Goal: Check status: Check status

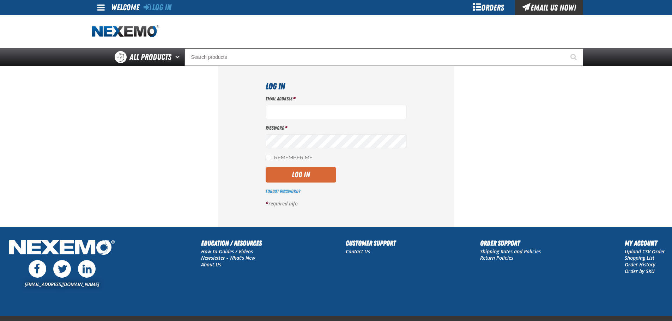
type input "[EMAIL_ADDRESS][DOMAIN_NAME]"
click at [312, 179] on button "Log In" at bounding box center [301, 175] width 71 height 16
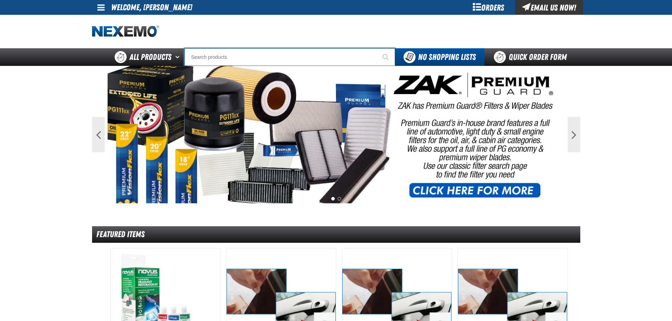
click at [269, 59] on input "Search" at bounding box center [289, 57] width 211 height 18
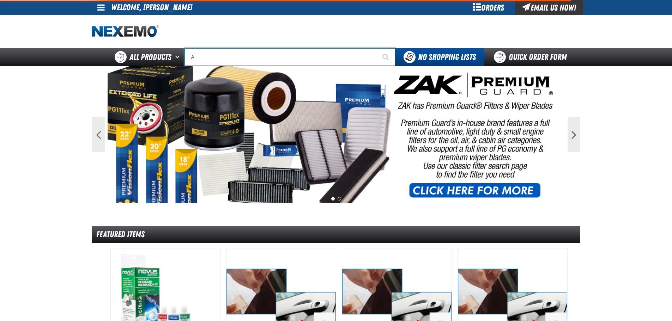
type input "AC"
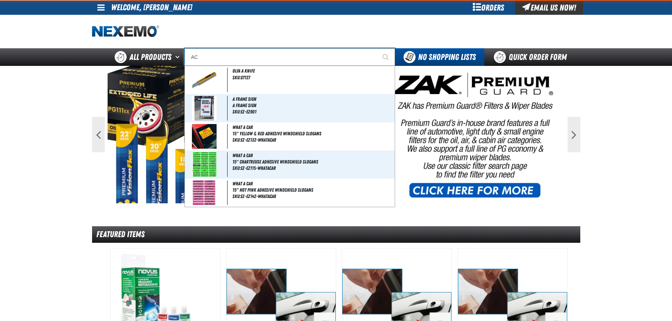
type input "AC Power Booster - ZAK Products"
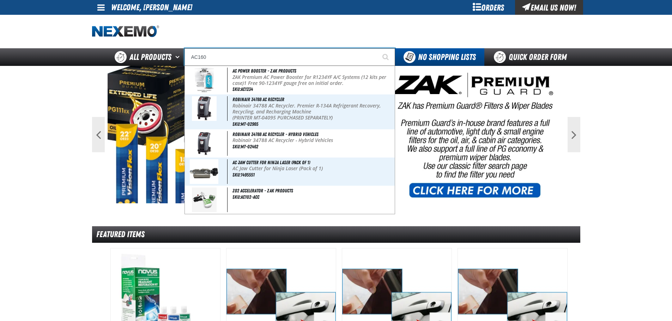
type input "AC160"
click at [377, 48] on button "Start Searching" at bounding box center [386, 57] width 18 height 18
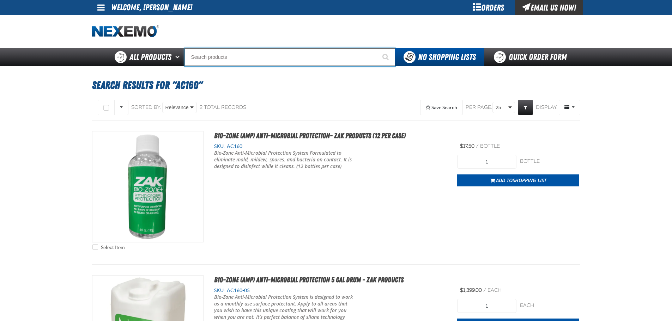
click at [213, 58] on input "Search" at bounding box center [289, 57] width 211 height 18
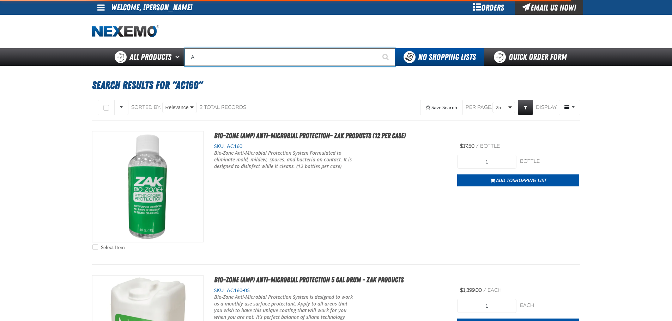
type input "AC"
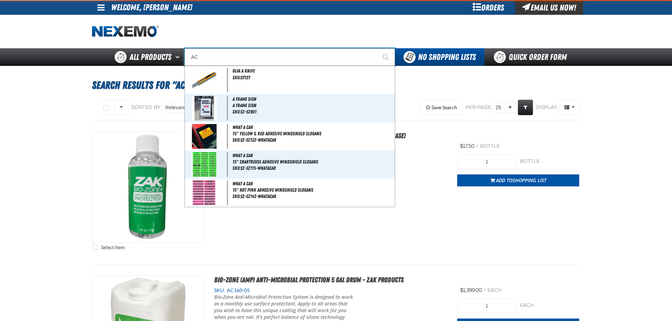
type input "AC Power Booster - ZAK Products"
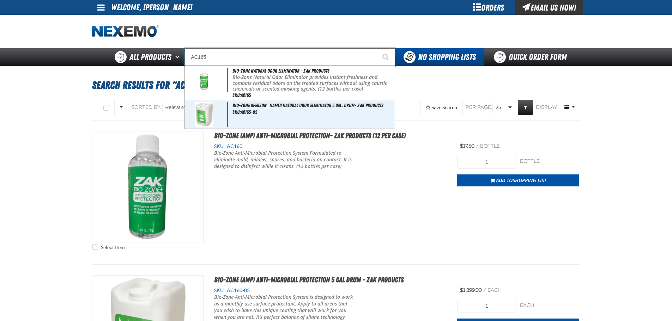
type input "AC165"
click at [377, 48] on button "Start Searching" at bounding box center [386, 57] width 18 height 18
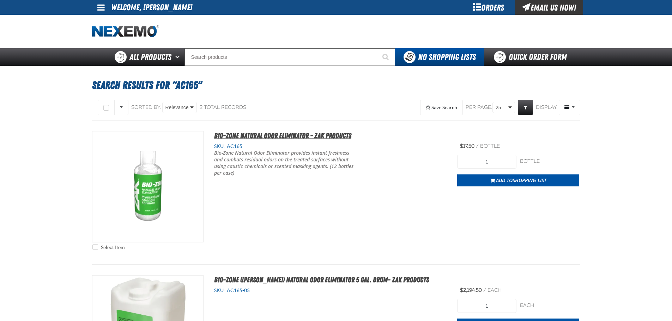
click at [320, 135] on span "Bio-Zone Natural Odor Eliminator - ZAK Products" at bounding box center [282, 136] width 137 height 8
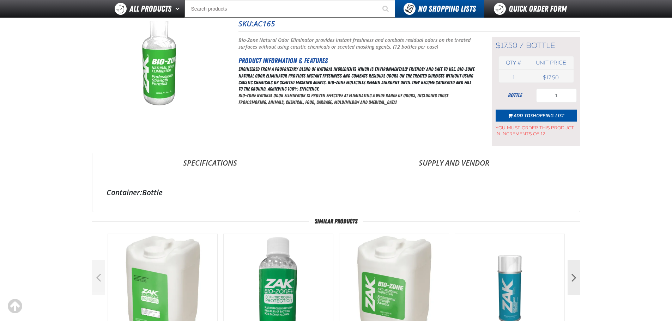
scroll to position [141, 0]
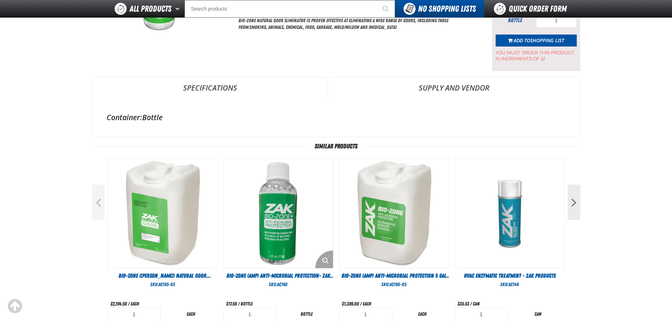
click at [311, 186] on img "View Details of the Bio-Zone (AMP) Anti-Microbial Protection- ZAK Products (12 …" at bounding box center [278, 213] width 109 height 109
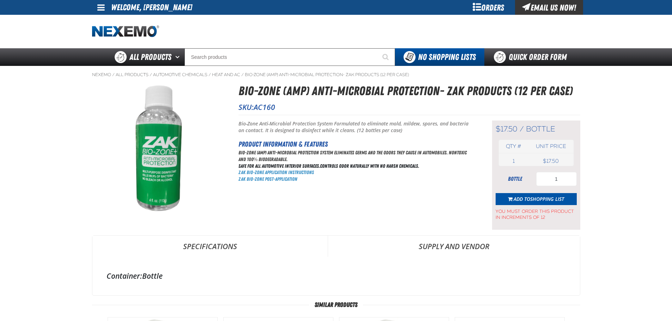
scroll to position [106, 0]
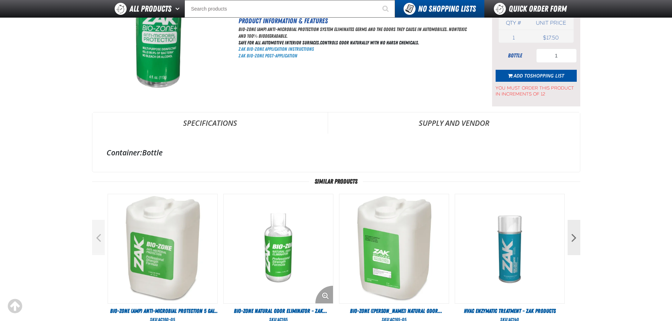
click at [312, 229] on img "View Details of the Bio-Zone Natural Odor Eliminator - ZAK Products" at bounding box center [278, 248] width 109 height 109
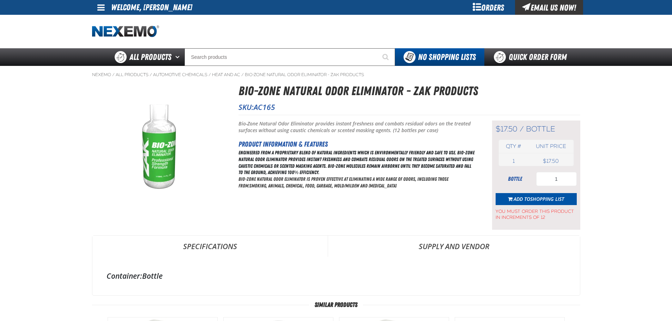
scroll to position [106, 0]
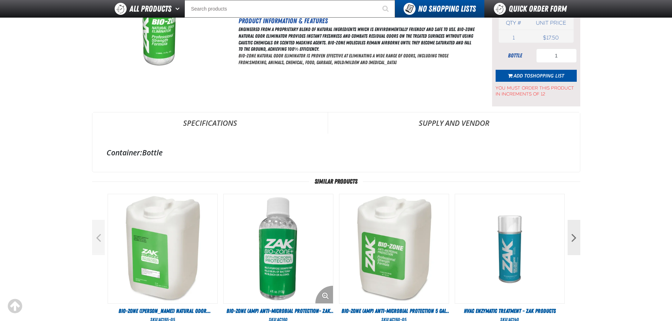
click at [308, 218] on img "View Details of the Bio-Zone (AMP) Anti-Microbial Protection- ZAK Products (12 …" at bounding box center [278, 248] width 109 height 109
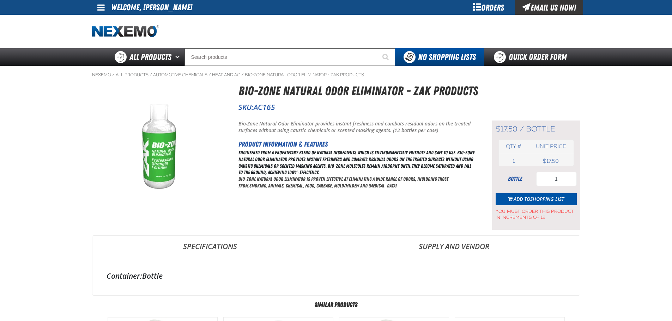
click at [209, 246] on link "Specifications" at bounding box center [209, 246] width 235 height 21
click at [461, 246] on link "Supply and Vendor" at bounding box center [454, 246] width 252 height 21
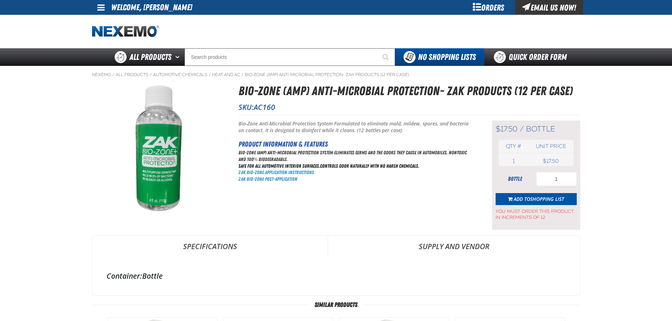
click at [500, 10] on div "Orders" at bounding box center [488, 7] width 53 height 15
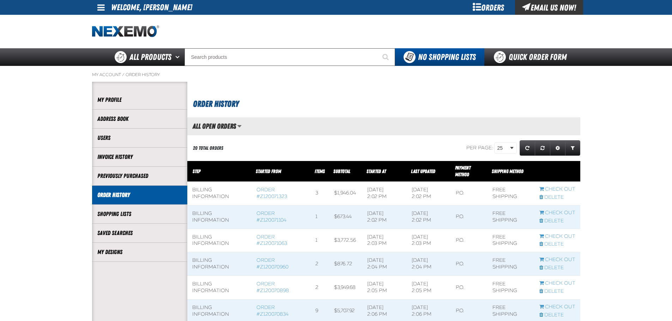
scroll to position [0, 0]
click at [233, 124] on h2 "All Open Orders" at bounding box center [211, 126] width 49 height 8
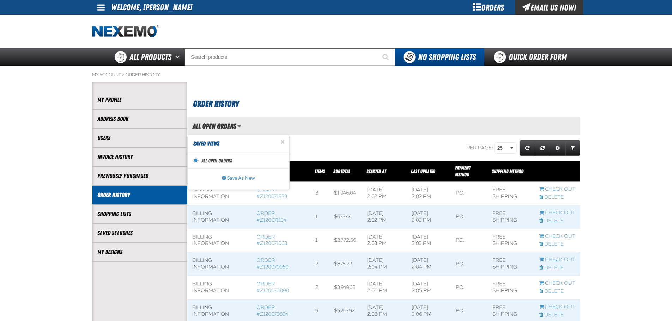
click at [233, 124] on h2 "All Open Orders" at bounding box center [211, 126] width 49 height 8
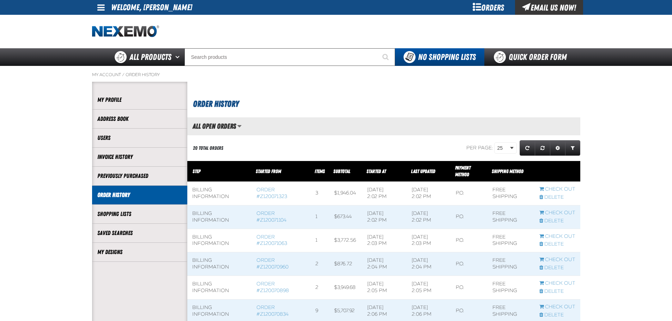
click at [367, 172] on span "Started At" at bounding box center [375, 172] width 19 height 6
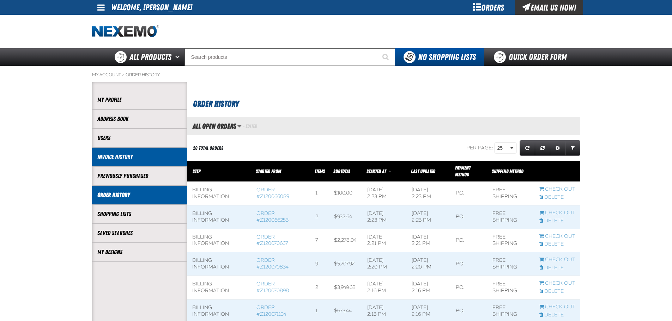
click at [122, 153] on link "Invoice History" at bounding box center [139, 157] width 85 height 8
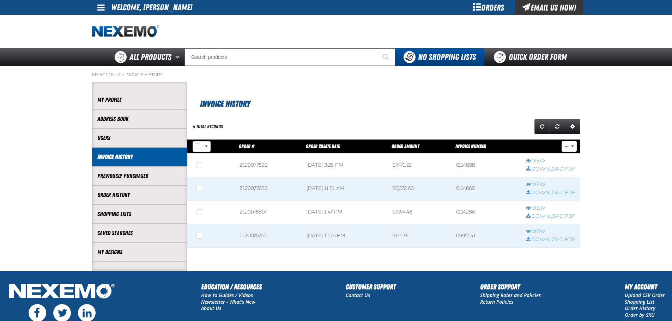
scroll to position [0, 0]
click at [120, 174] on link "Previously Purchased" at bounding box center [139, 176] width 85 height 8
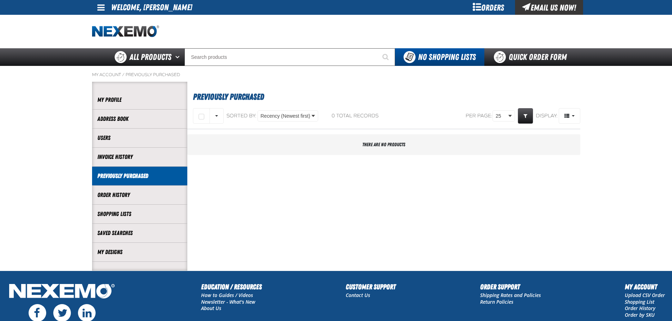
click at [123, 194] on link "Order History" at bounding box center [139, 195] width 85 height 8
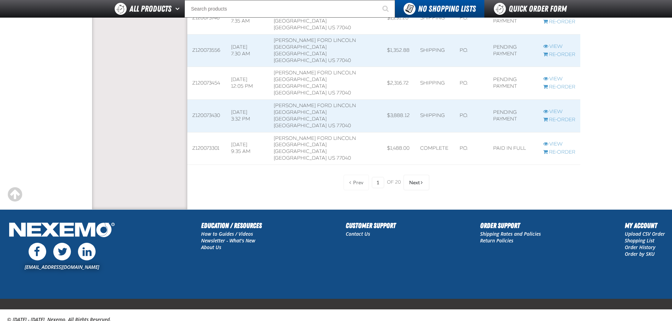
scroll to position [1361, 0]
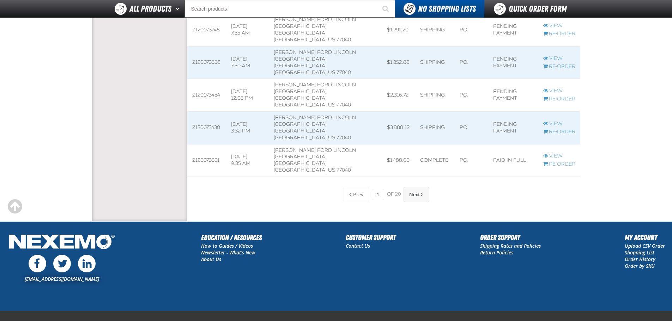
click at [418, 194] on span "Next" at bounding box center [414, 195] width 11 height 6
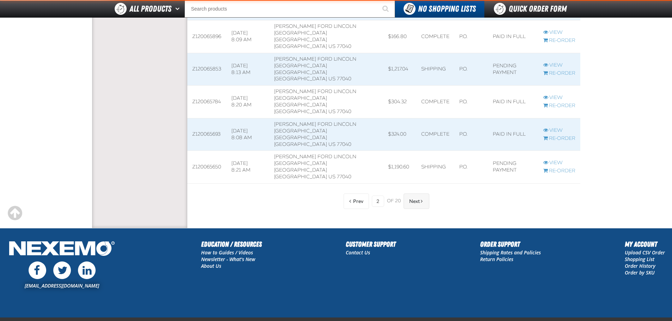
scroll to position [849, 393]
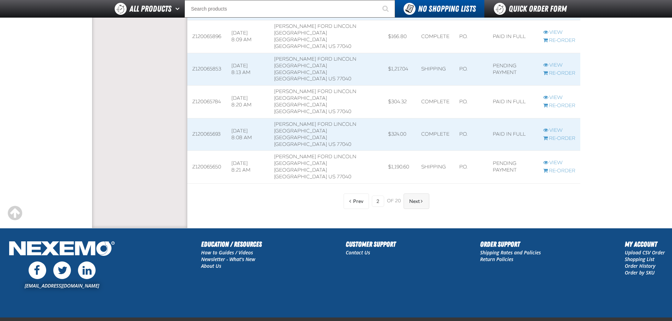
click at [419, 201] on span "Next" at bounding box center [414, 202] width 11 height 6
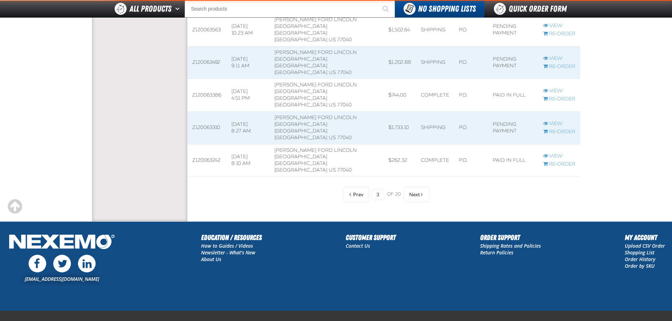
scroll to position [842, 393]
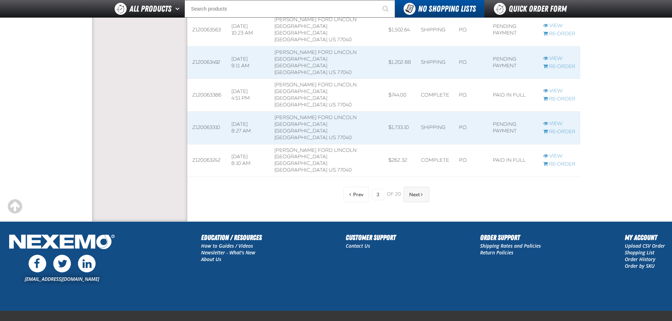
click at [417, 199] on button "Next" at bounding box center [416, 195] width 26 height 16
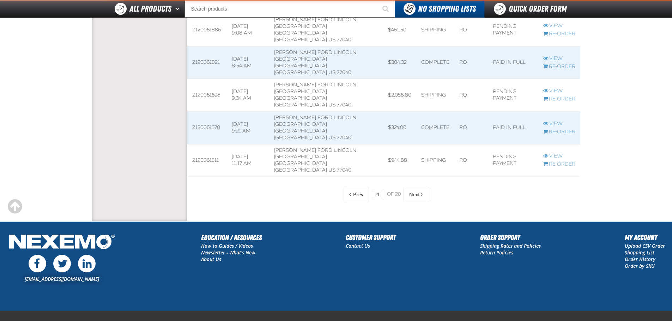
click at [417, 199] on button "Next" at bounding box center [416, 195] width 26 height 16
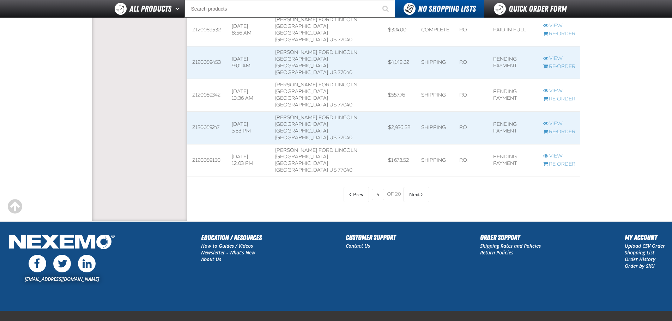
click at [417, 199] on button "Next" at bounding box center [416, 195] width 26 height 16
click at [380, 198] on input "6" at bounding box center [378, 194] width 12 height 11
click at [366, 199] on button "Prev" at bounding box center [355, 195] width 25 height 16
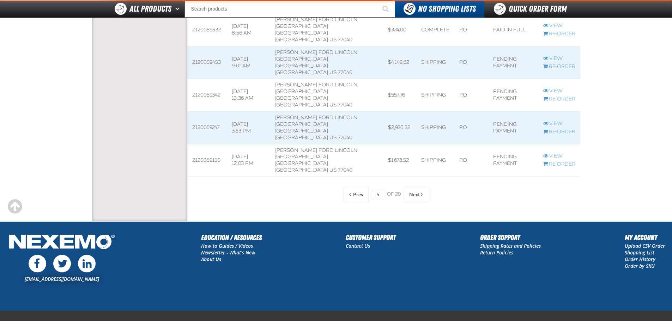
click at [361, 199] on button "Prev" at bounding box center [355, 195] width 25 height 16
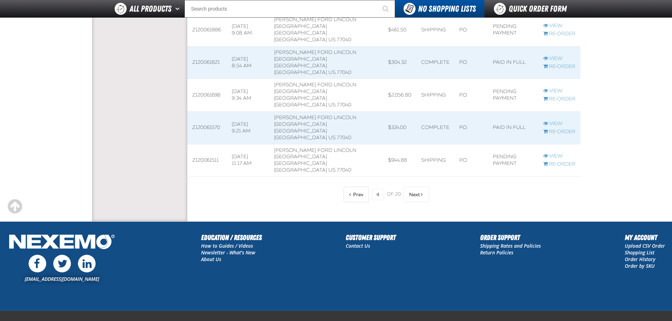
click at [361, 198] on button "Prev" at bounding box center [355, 195] width 25 height 16
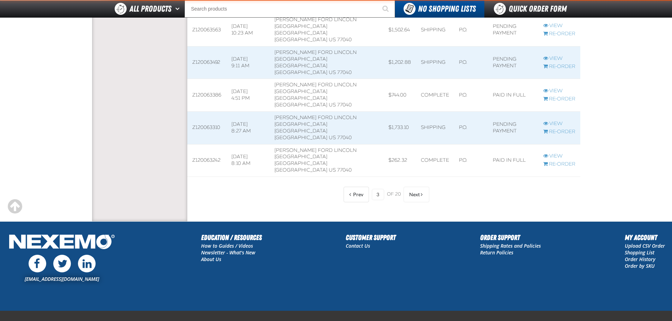
click at [361, 198] on button "Prev" at bounding box center [355, 195] width 25 height 16
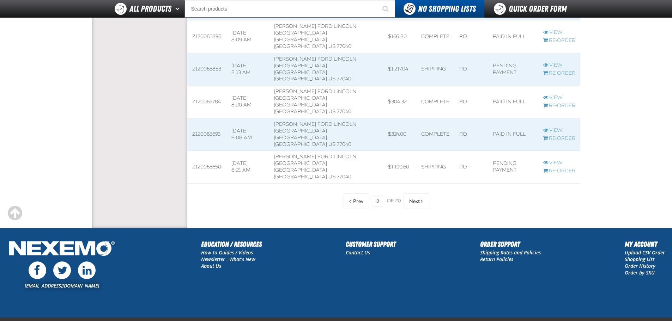
scroll to position [849, 393]
click at [361, 198] on button "Prev" at bounding box center [355, 202] width 25 height 16
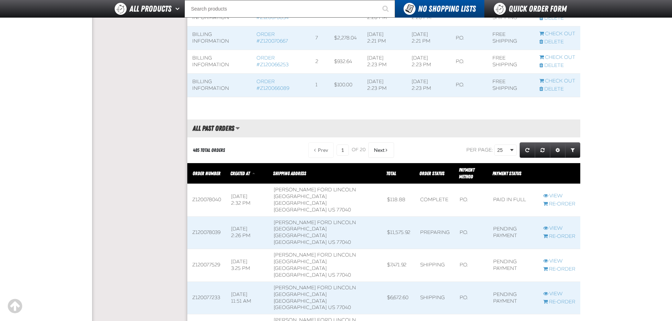
scroll to position [550, 0]
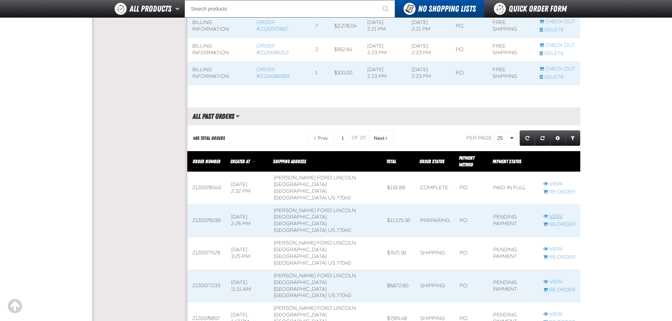
click at [557, 214] on link "View" at bounding box center [559, 216] width 32 height 7
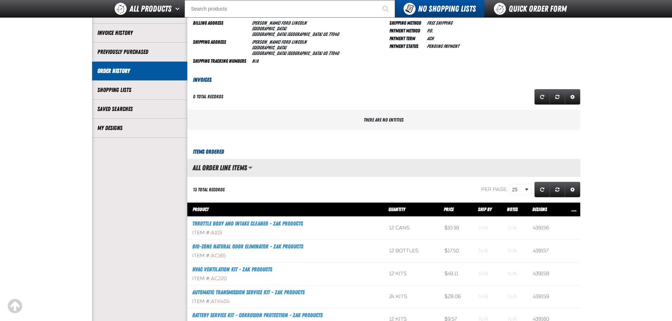
scroll to position [106, 0]
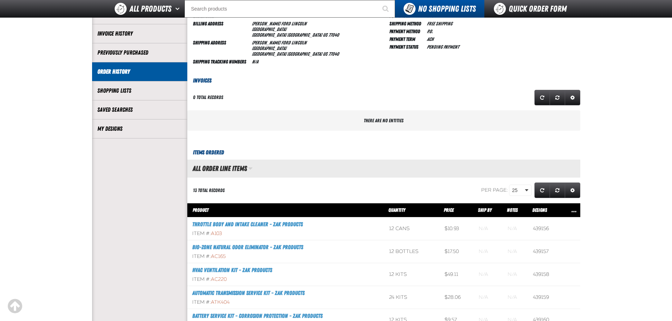
click at [252, 169] on span "Manage grid views. Current view is All Order Line Items" at bounding box center [250, 168] width 4 height 7
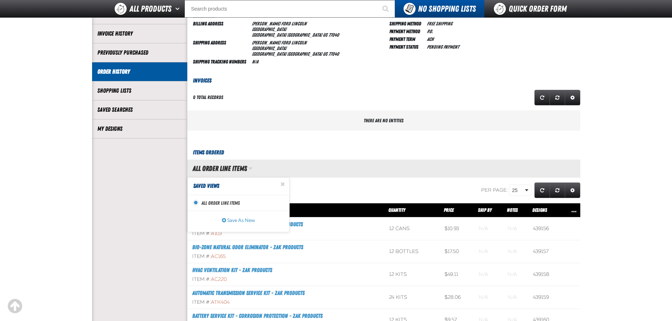
click at [252, 169] on span "Manage grid views. Current view is All Order Line Items" at bounding box center [250, 168] width 4 height 7
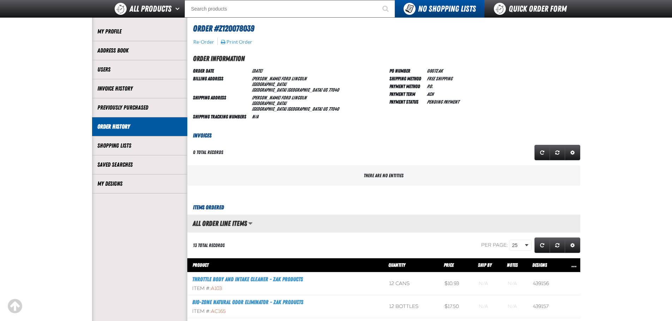
scroll to position [0, 0]
